Goal: Check status

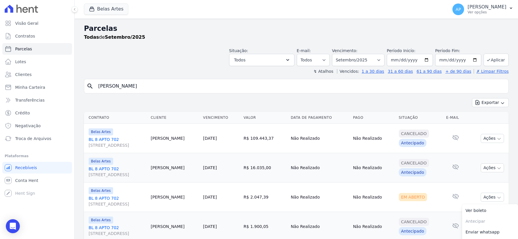
select select
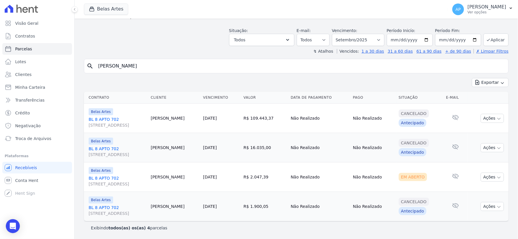
select select "07/2025"
click at [335, 34] on select "Filtrar por período ──────── Todos os meses Setembro/2022 Outubro/2022 Novembro…" at bounding box center [358, 40] width 52 height 12
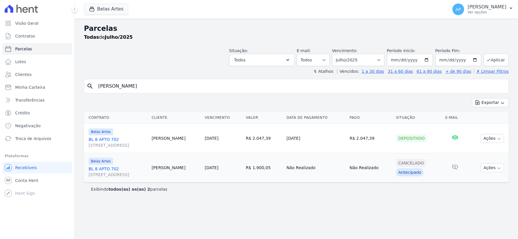
select select
click at [197, 87] on input "[PERSON_NAME]" at bounding box center [300, 86] width 411 height 12
drag, startPoint x: 197, startPoint y: 87, endPoint x: 23, endPoint y: 96, distance: 174.7
click at [23, 96] on div "Visão Geral Contratos [GEOGRAPHIC_DATA] Lotes Clientes Minha Carteira Transferê…" at bounding box center [259, 119] width 518 height 239
paste input "[PERSON_NAME]"
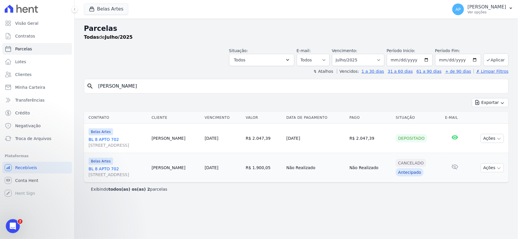
type input "[PERSON_NAME]"
select select
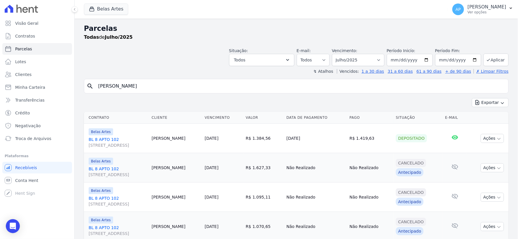
scroll to position [50, 0]
